Goal: Task Accomplishment & Management: Manage account settings

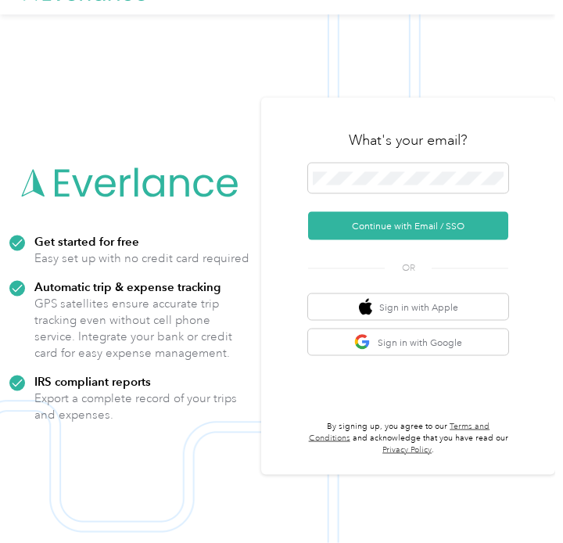
scroll to position [43, 0]
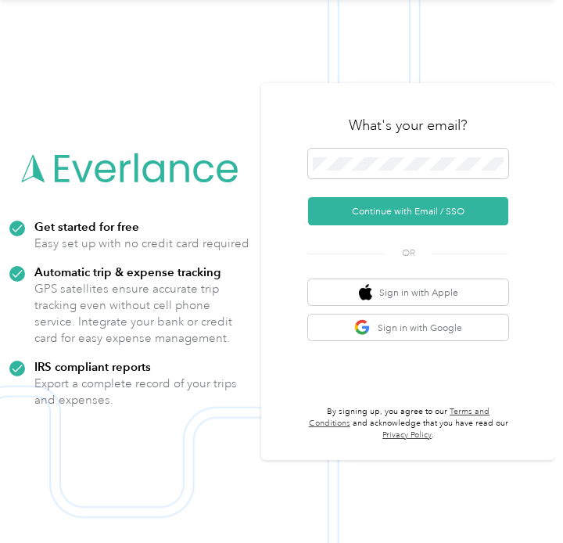
click at [418, 211] on button "Continue with Email / SSO" at bounding box center [408, 211] width 200 height 28
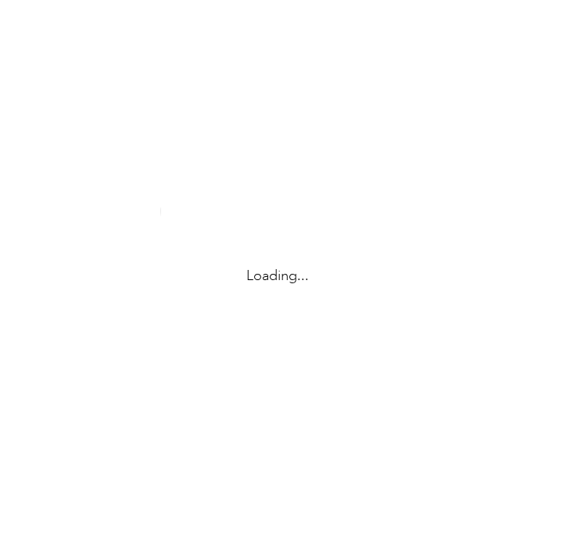
scroll to position [0, 0]
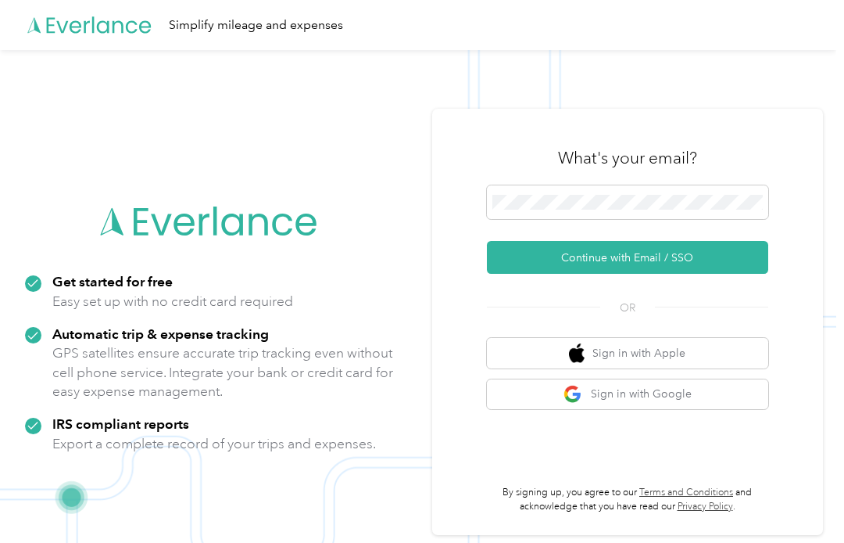
click at [625, 257] on button "Continue with Email / SSO" at bounding box center [627, 257] width 281 height 33
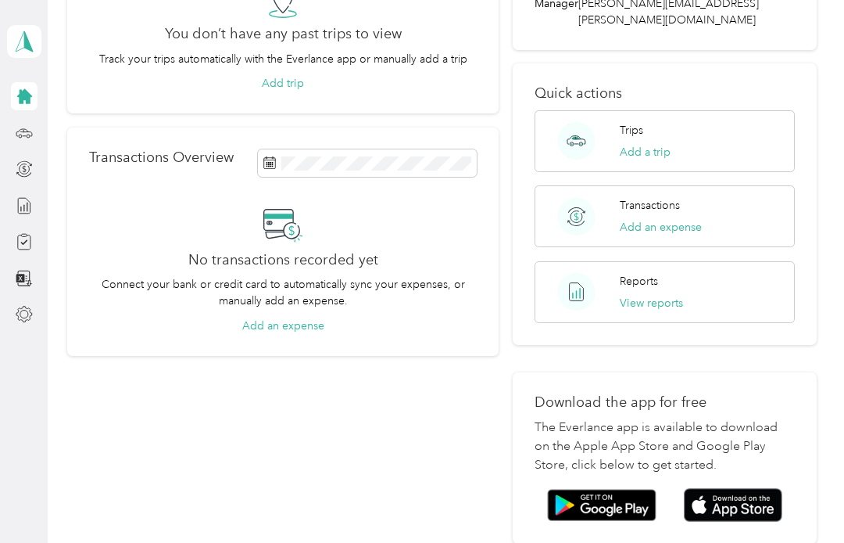
scroll to position [153, 0]
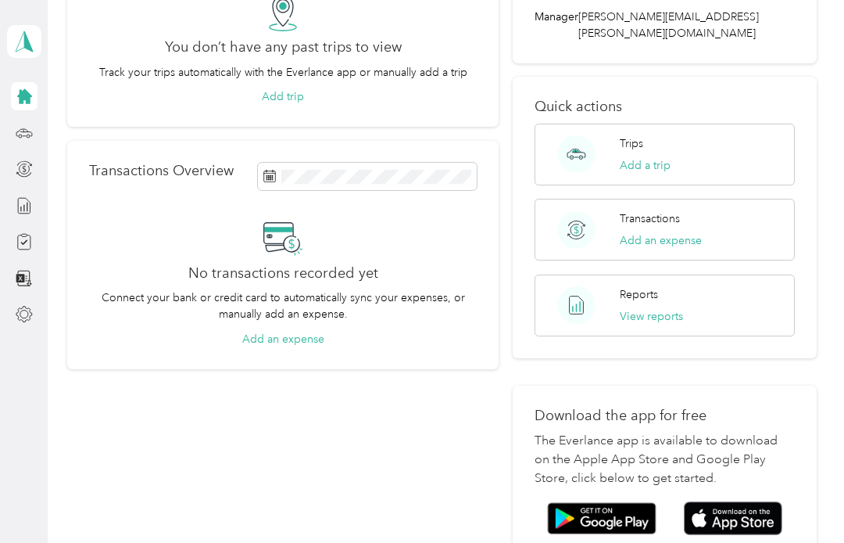
click at [27, 95] on icon at bounding box center [24, 96] width 15 height 15
click at [31, 129] on icon at bounding box center [24, 132] width 17 height 17
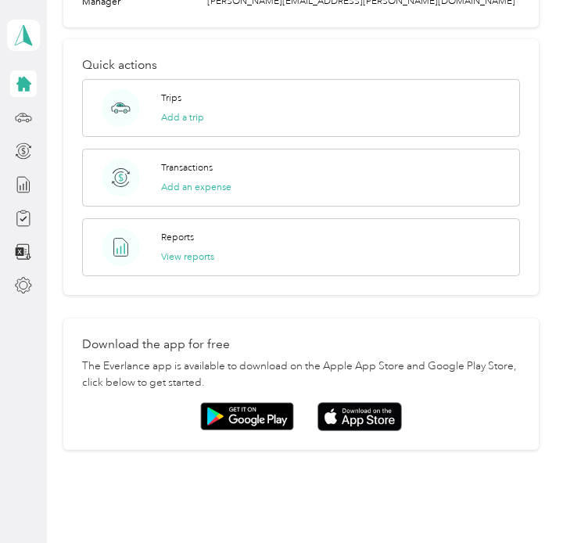
scroll to position [539, 0]
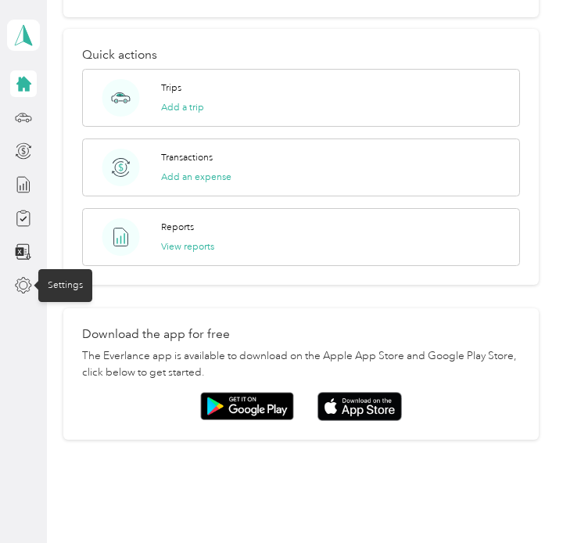
click at [27, 293] on icon at bounding box center [23, 285] width 17 height 17
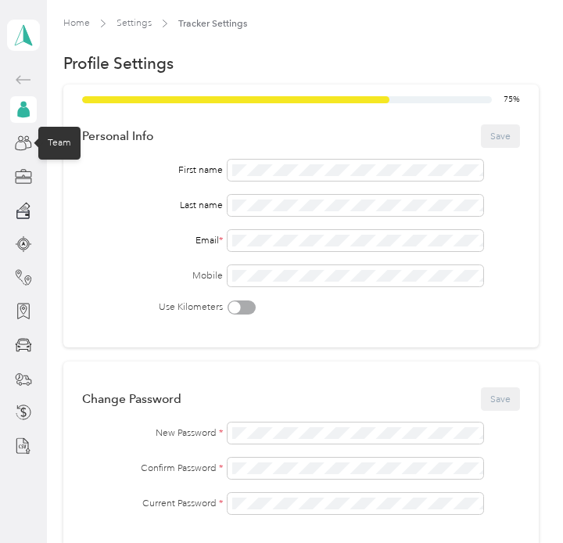
click at [24, 144] on icon at bounding box center [23, 142] width 17 height 17
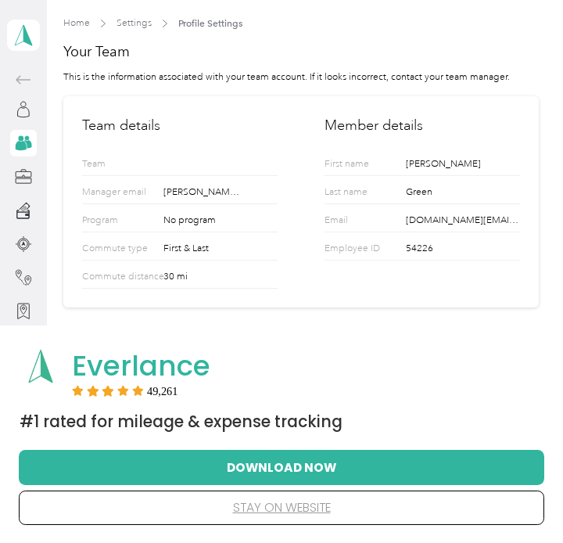
click at [290, 465] on button "Download Now" at bounding box center [281, 466] width 475 height 33
